Goal: Find specific fact: Find specific fact

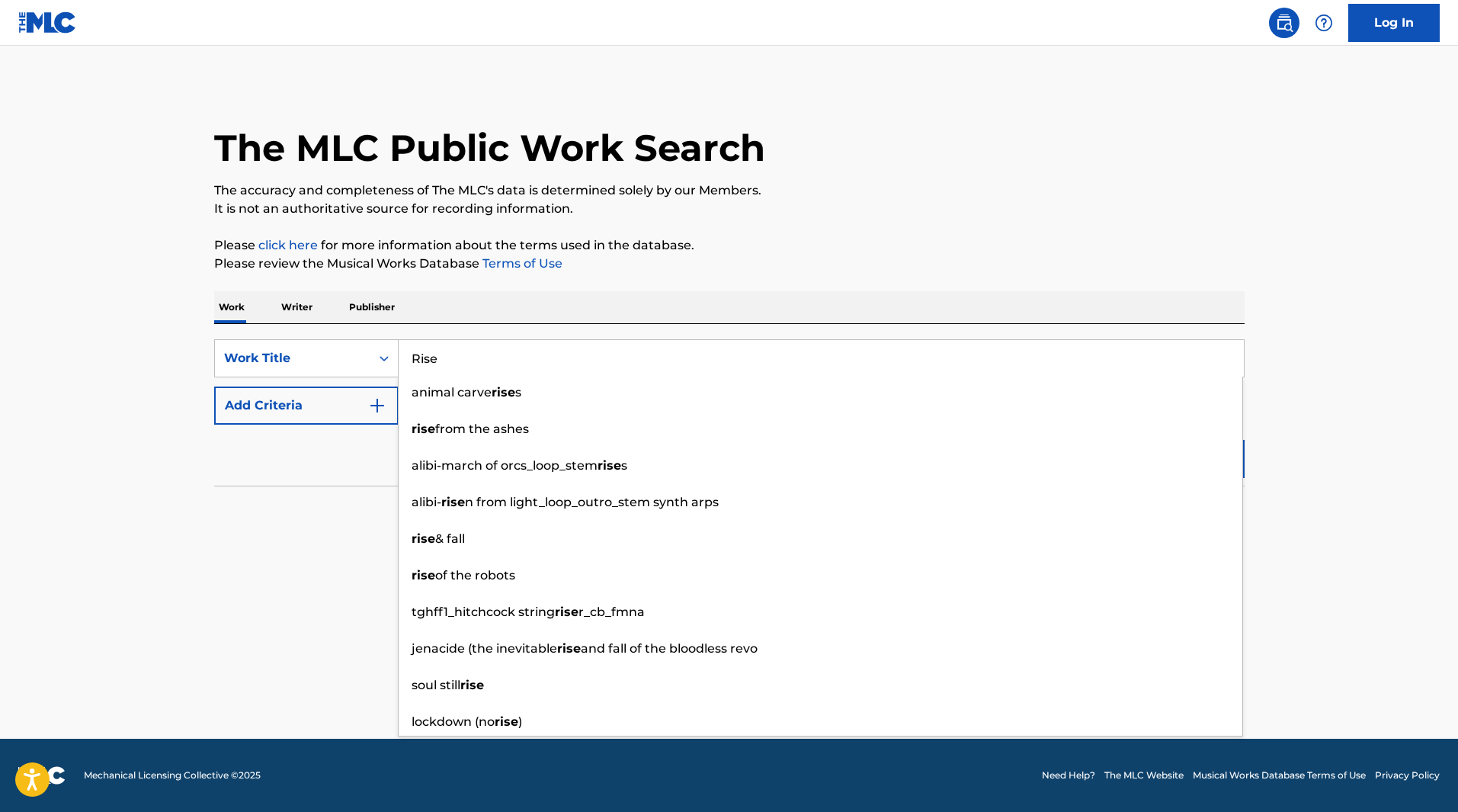
type input "Rise"
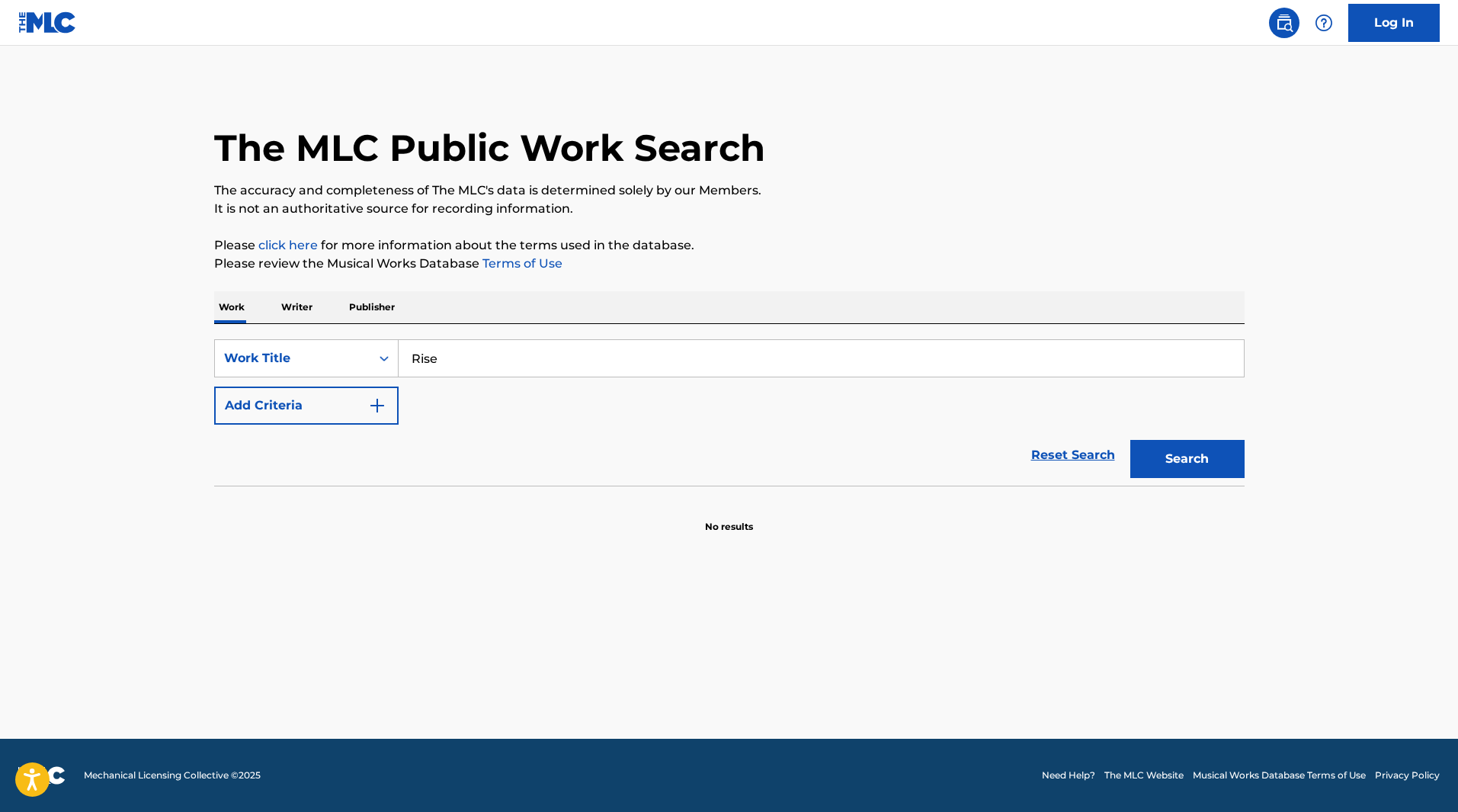
click at [295, 404] on button "Add Criteria" at bounding box center [306, 405] width 184 height 38
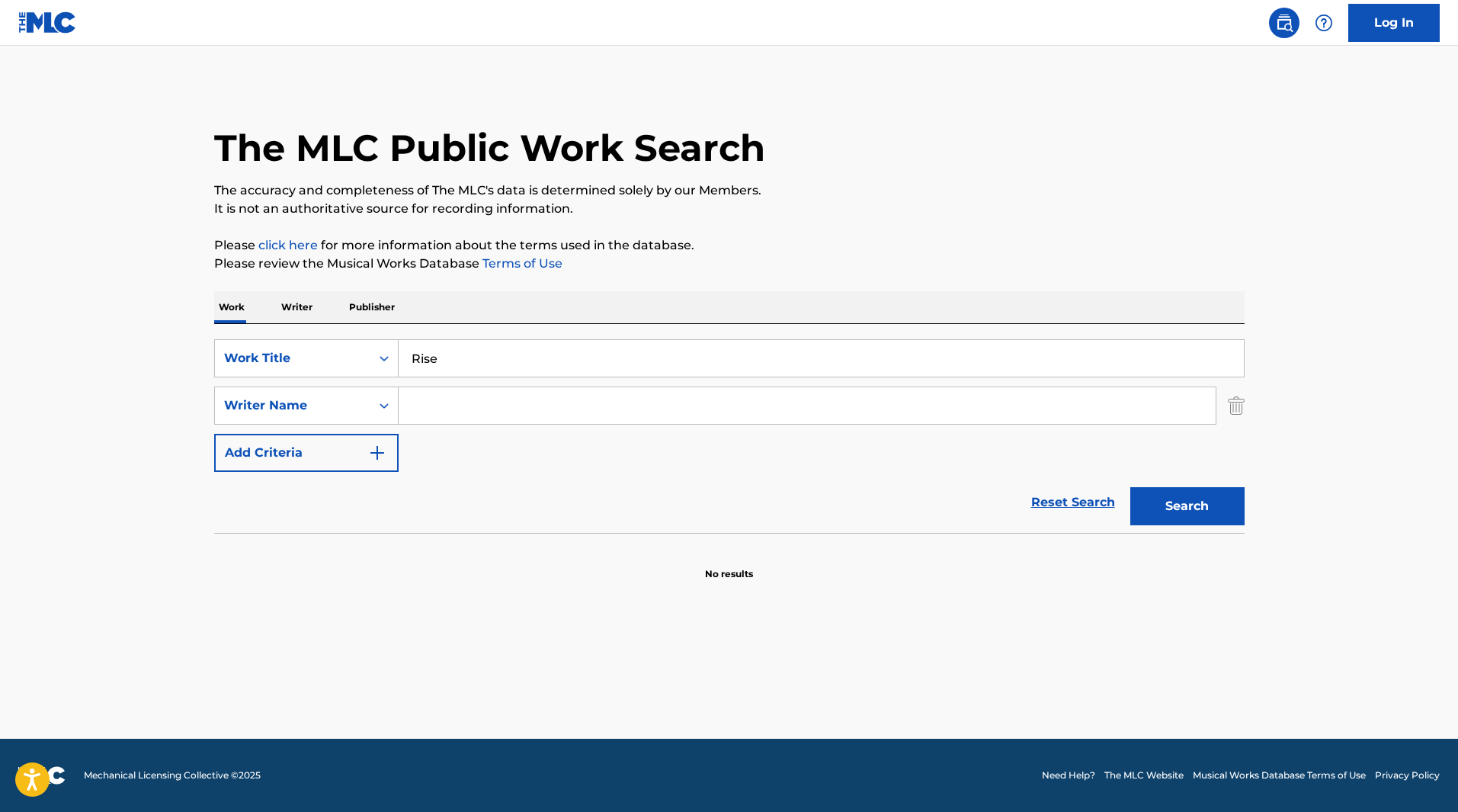
click at [450, 401] on input "Search Form" at bounding box center [807, 405] width 817 height 36
type input "[PERSON_NAME]"
click at [1130, 487] on button "Search" at bounding box center [1187, 506] width 114 height 38
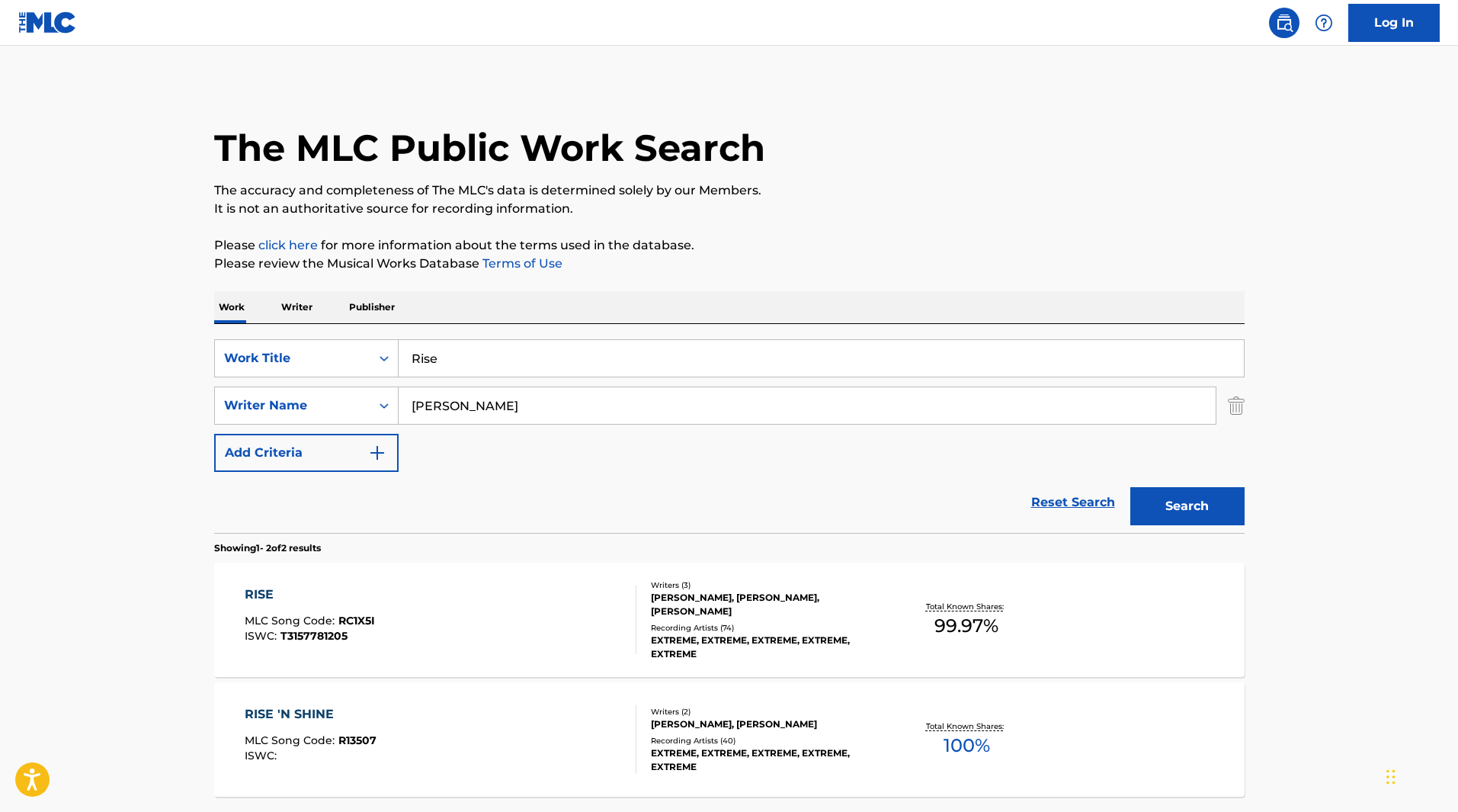
click at [679, 601] on div "[PERSON_NAME], [PERSON_NAME], [PERSON_NAME]" at bounding box center [766, 604] width 230 height 28
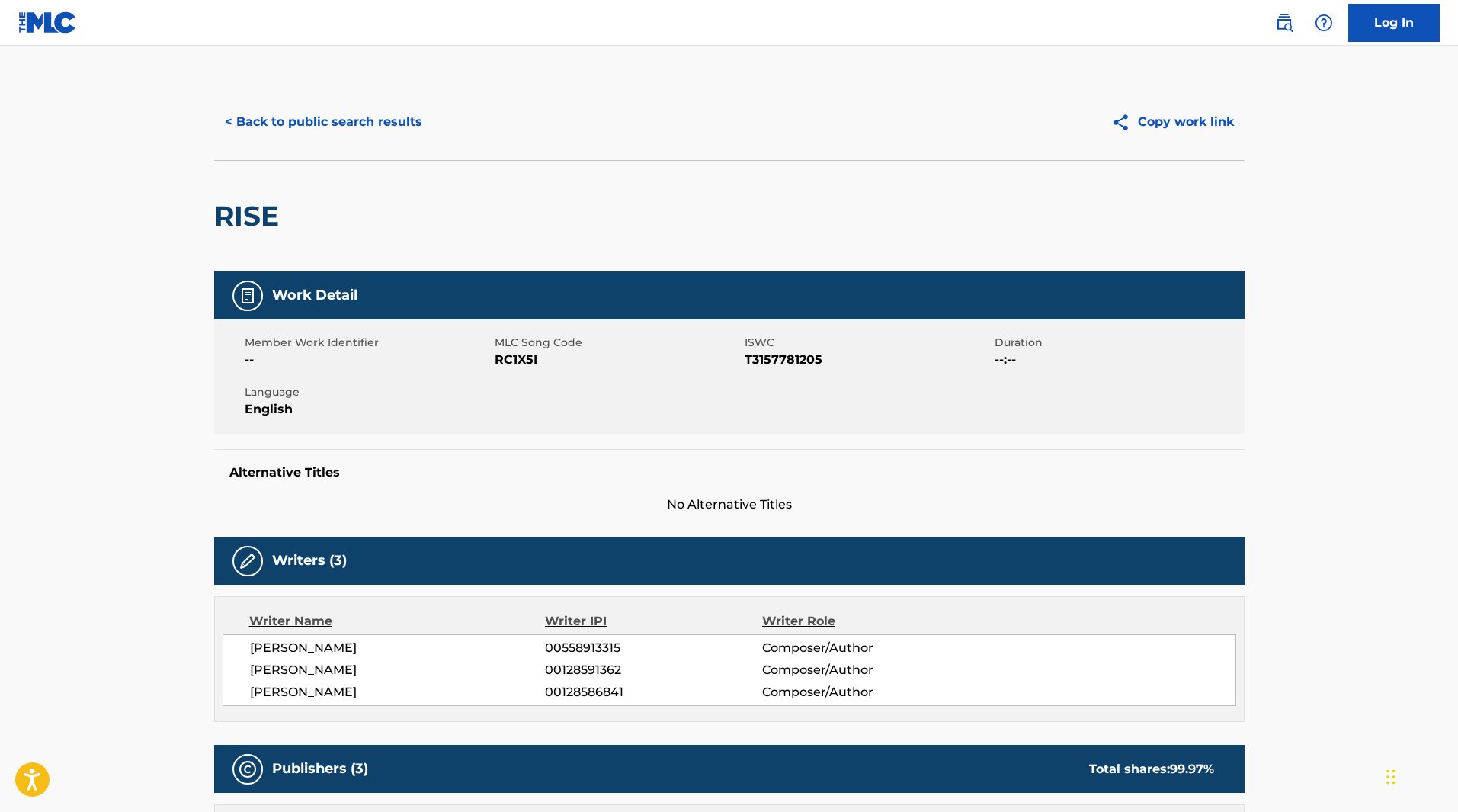
click at [522, 366] on span "RC1X5I" at bounding box center [617, 360] width 246 height 19
copy span "RC1X5I"
